Goal: Task Accomplishment & Management: Use online tool/utility

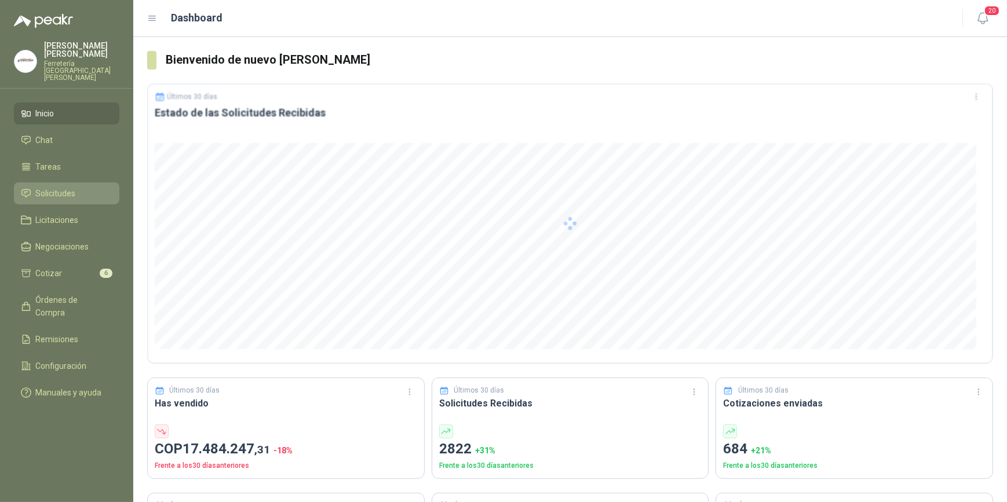
click at [66, 187] on span "Solicitudes" at bounding box center [56, 193] width 40 height 13
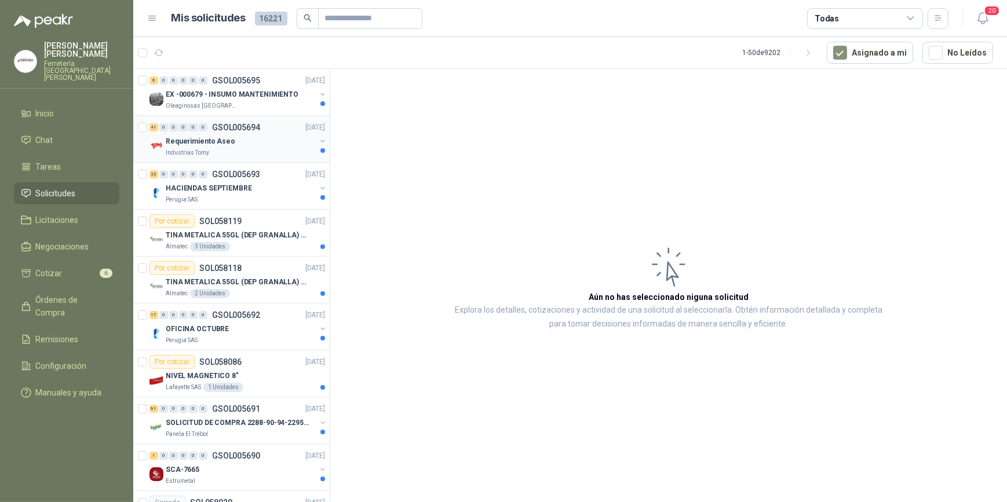
click at [229, 148] on div "Industrias Tomy" at bounding box center [241, 152] width 150 height 9
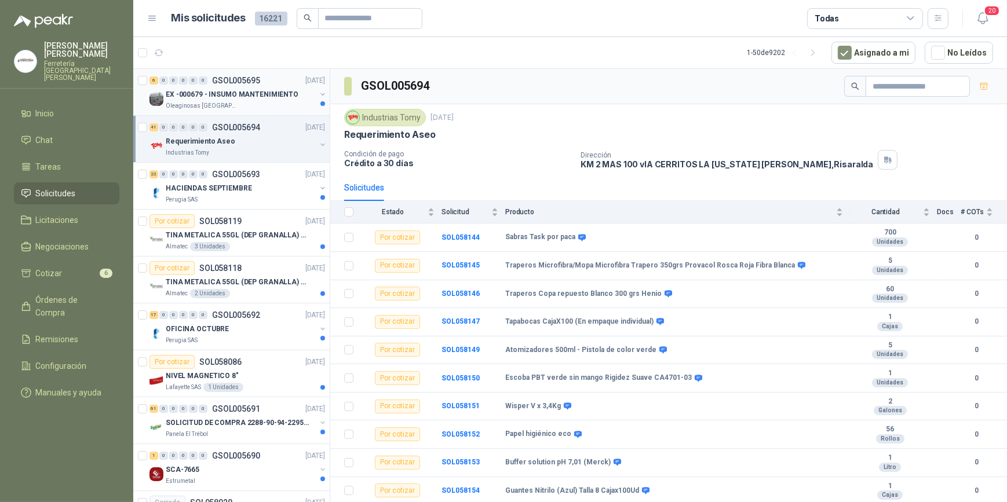
click at [191, 94] on p "EX -000679 - INSUMO MANTENIMIENTO" at bounding box center [232, 94] width 133 height 11
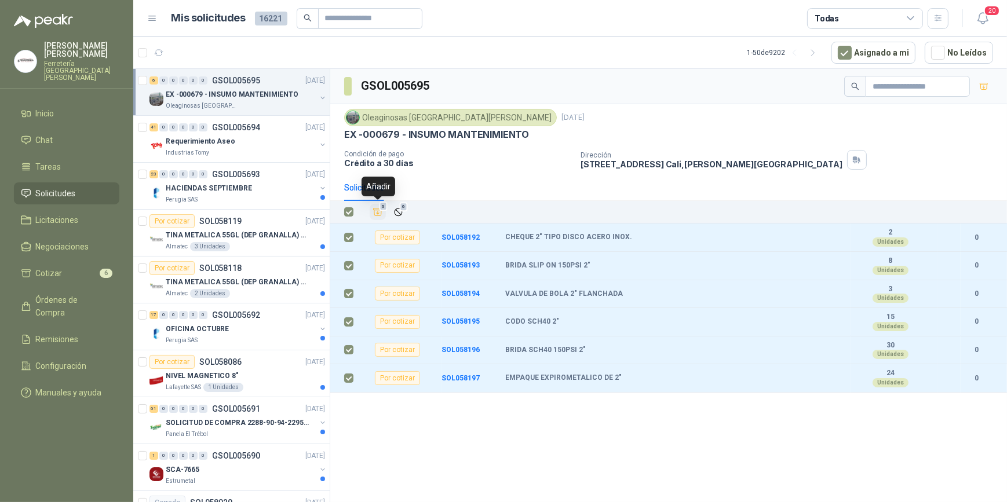
click at [378, 215] on icon "Añadir" at bounding box center [378, 213] width 9 height 8
click at [69, 269] on li "Cotizar 12" at bounding box center [67, 273] width 92 height 13
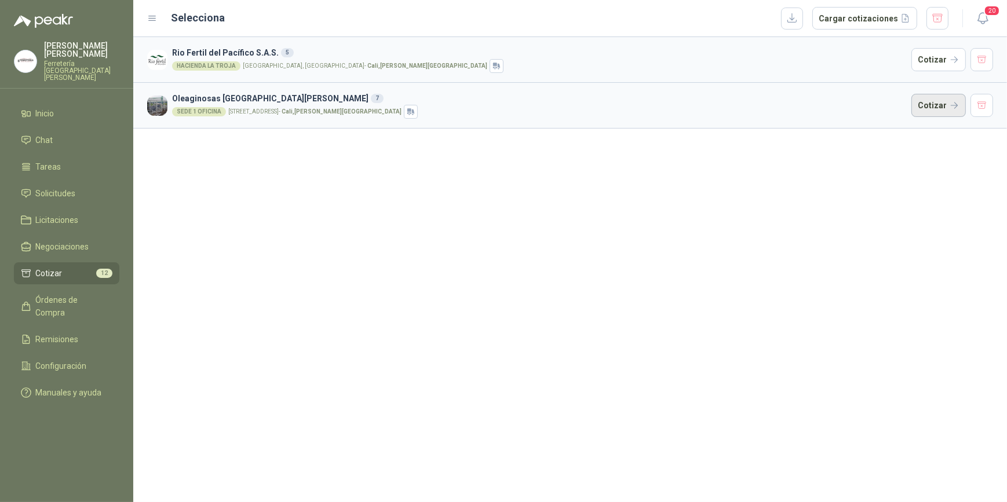
click at [939, 103] on button "Cotizar" at bounding box center [938, 105] width 54 height 23
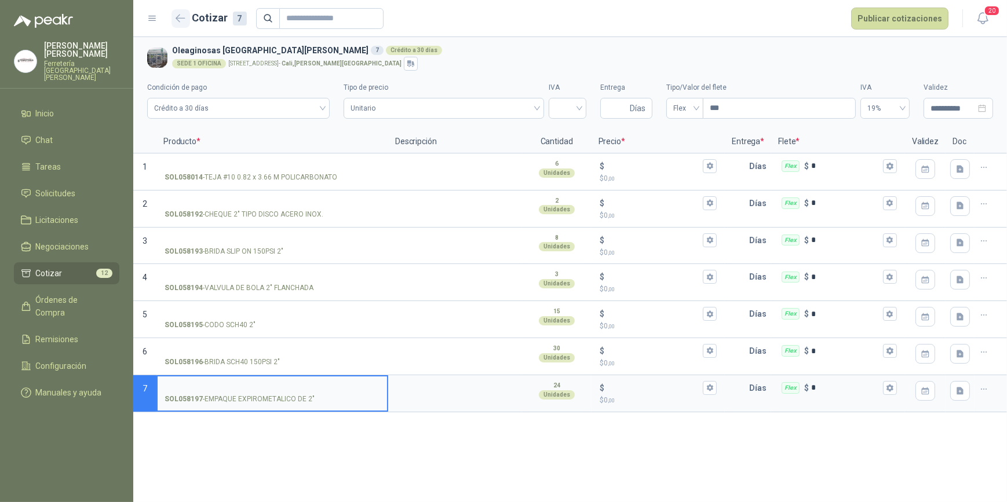
click at [176, 19] on icon "button" at bounding box center [180, 17] width 9 height 7
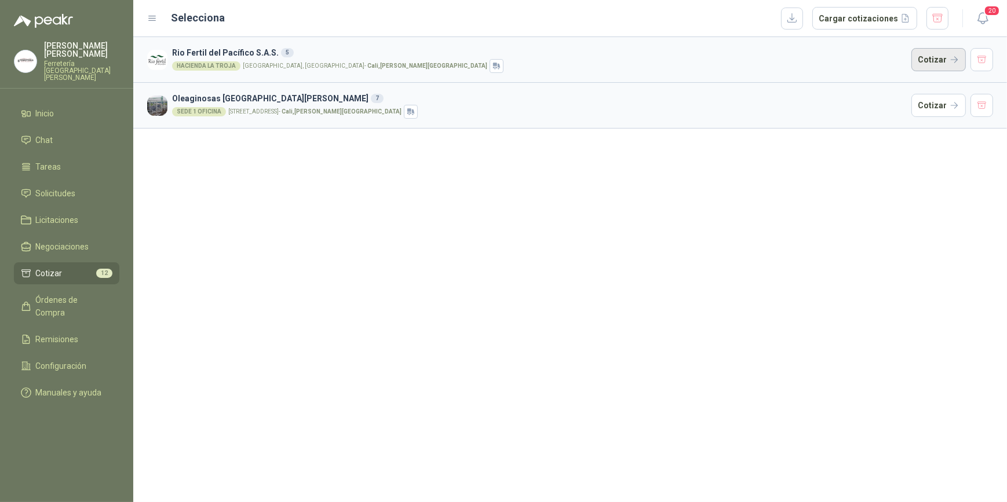
click at [942, 60] on button "Cotizar" at bounding box center [938, 59] width 54 height 23
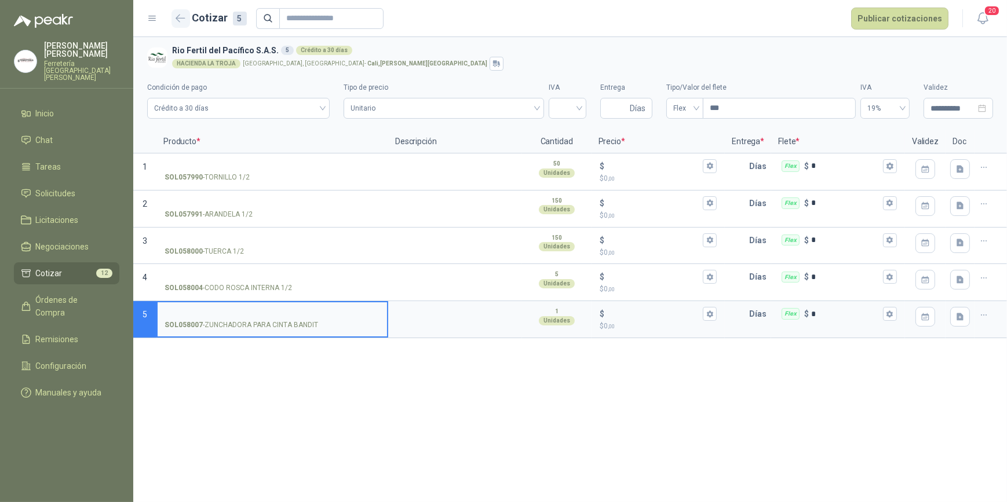
click at [181, 14] on icon "button" at bounding box center [180, 18] width 10 height 9
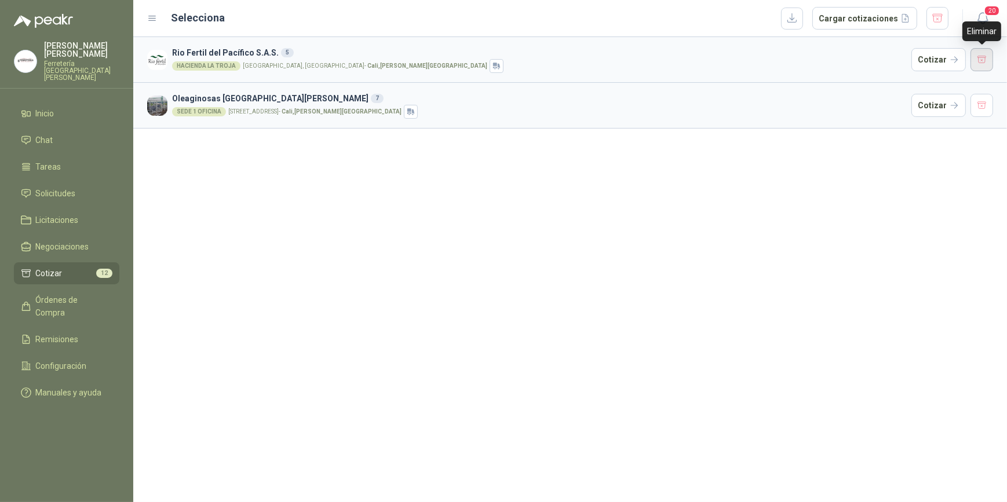
click at [981, 57] on button "button" at bounding box center [981, 59] width 23 height 23
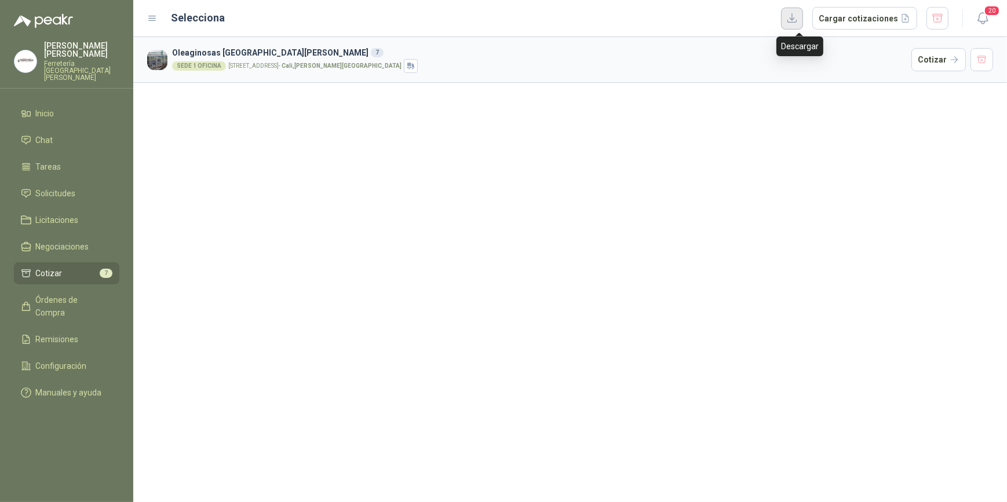
click at [799, 18] on button "button" at bounding box center [792, 19] width 22 height 22
